Goal: Find specific page/section: Find specific page/section

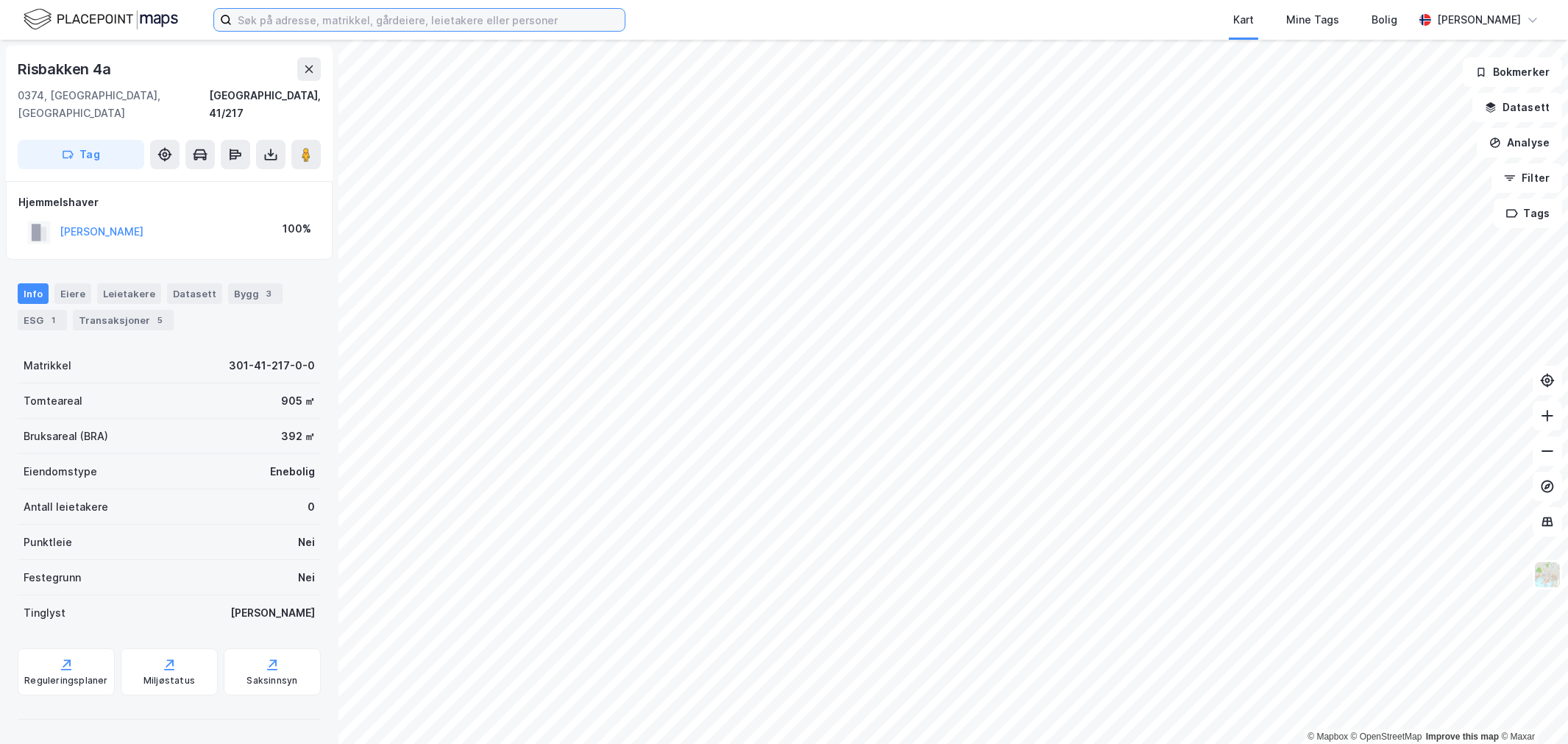
click at [276, 23] on input at bounding box center [428, 20] width 393 height 23
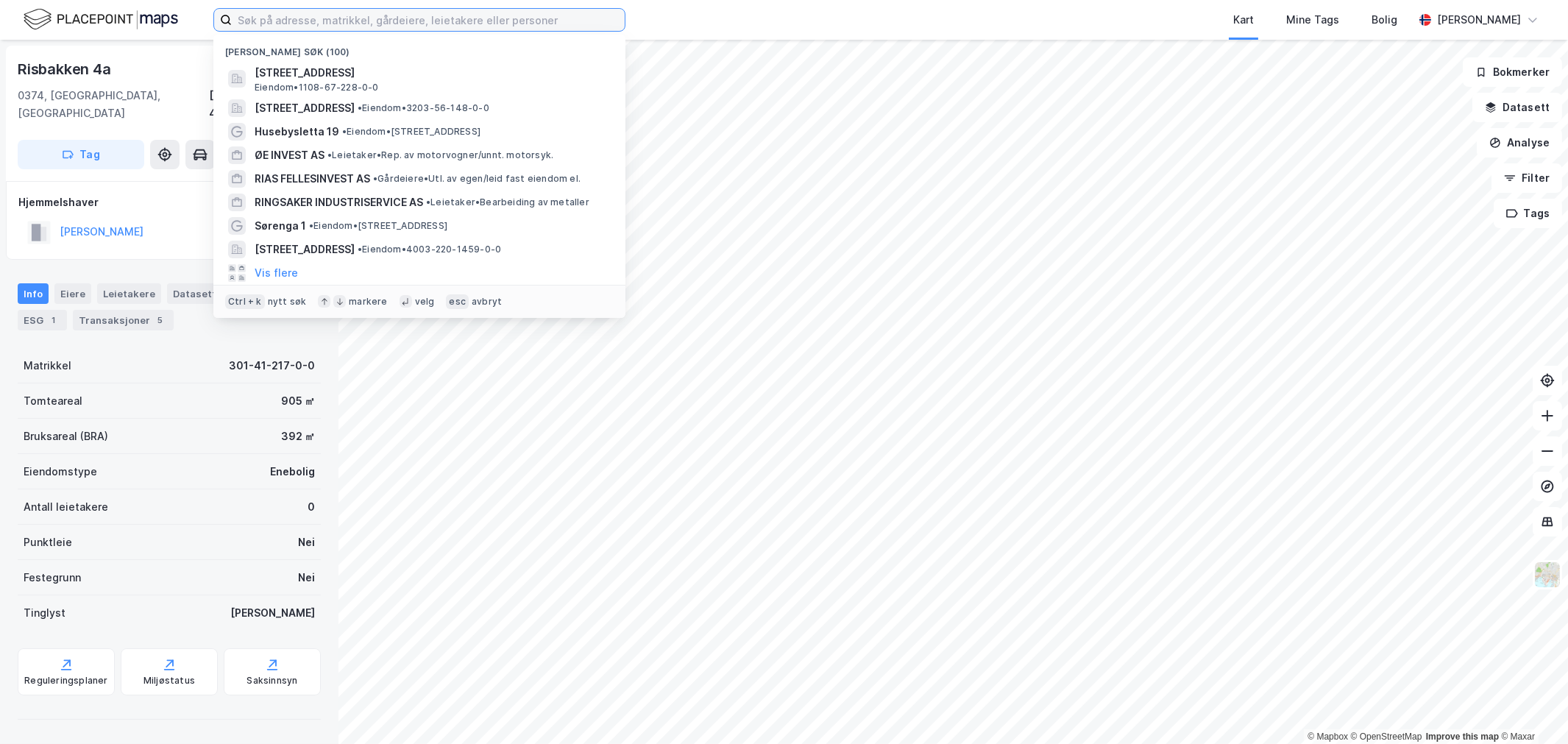
paste input "Sørlandet Visningssenter AS"
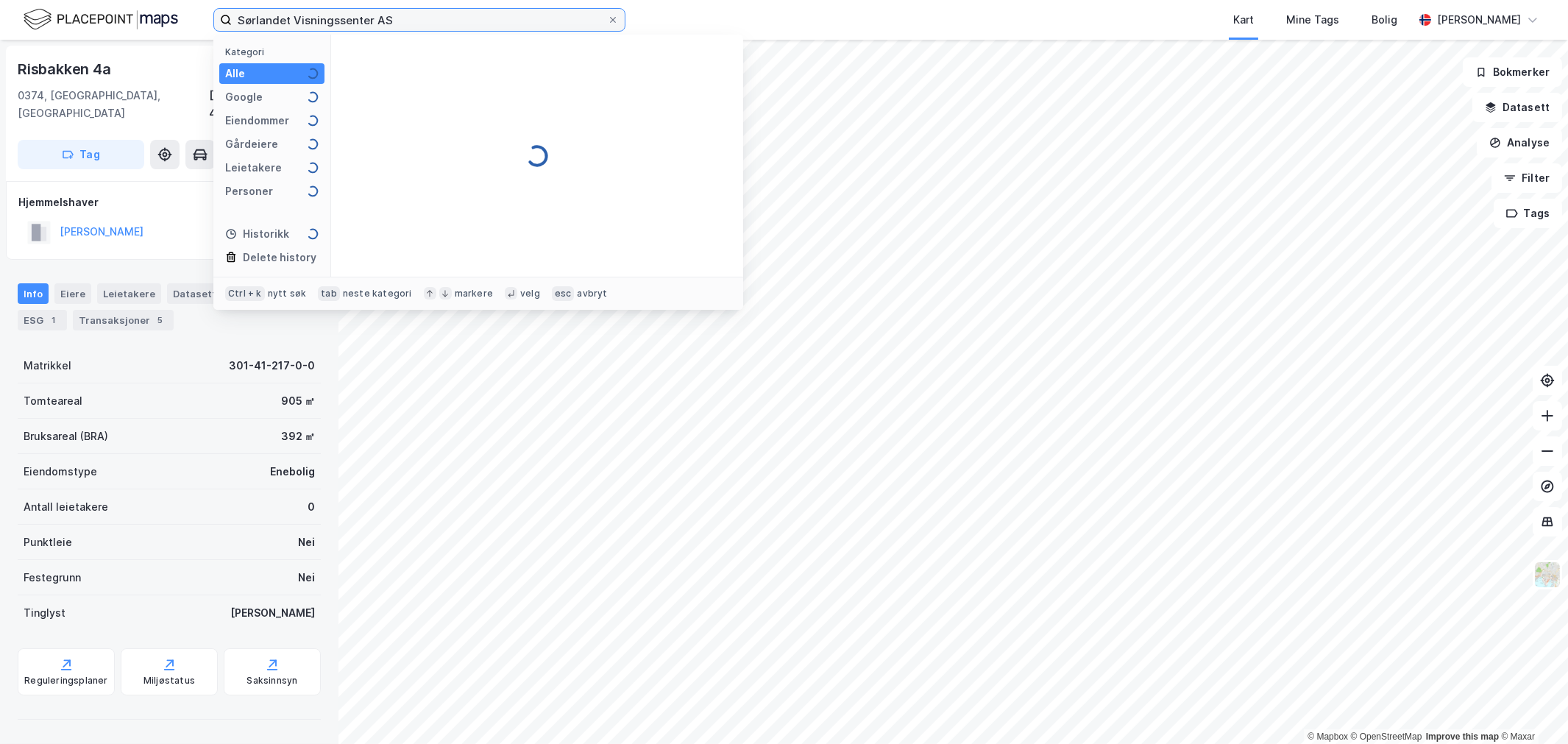
type input "Sørlandet Visningssenter AS"
click at [305, 52] on div "Kategori" at bounding box center [274, 51] width 99 height 11
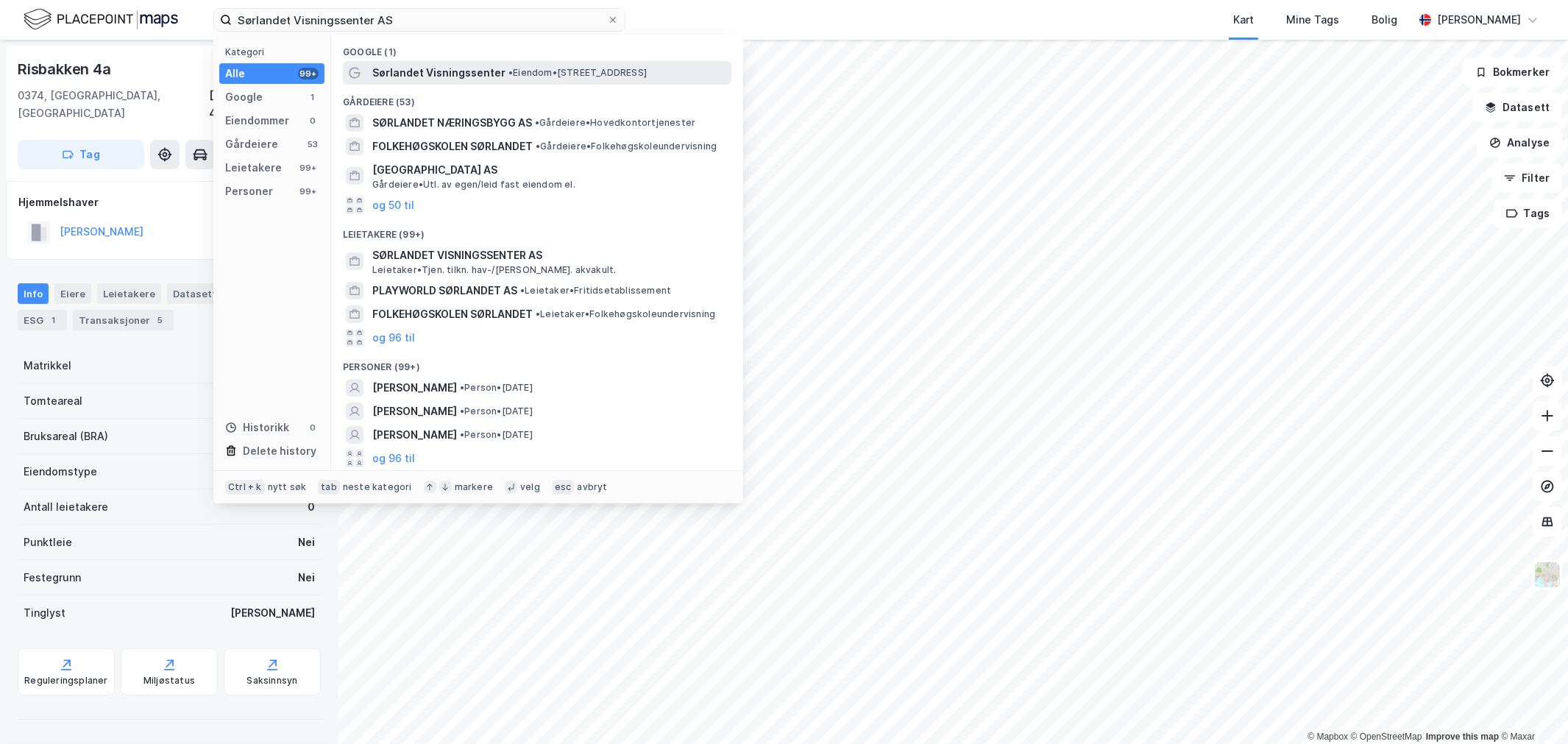
click at [454, 65] on span "Sørlandet Visningssenter" at bounding box center [439, 73] width 133 height 18
